Goal: Check status: Check status

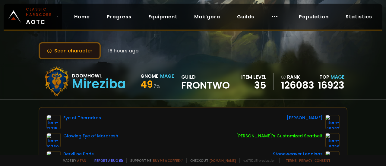
click at [73, 52] on button "Scan character" at bounding box center [70, 50] width 62 height 17
click at [90, 49] on button "Scan character" at bounding box center [70, 50] width 62 height 17
click at [81, 50] on button "Scan character" at bounding box center [70, 50] width 62 height 17
